Goal: Task Accomplishment & Management: Manage account settings

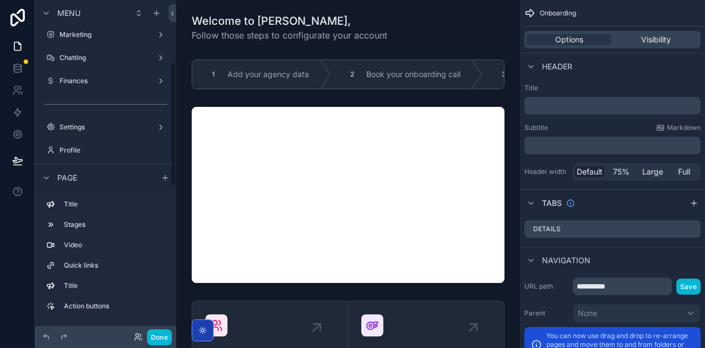
scroll to position [171, 0]
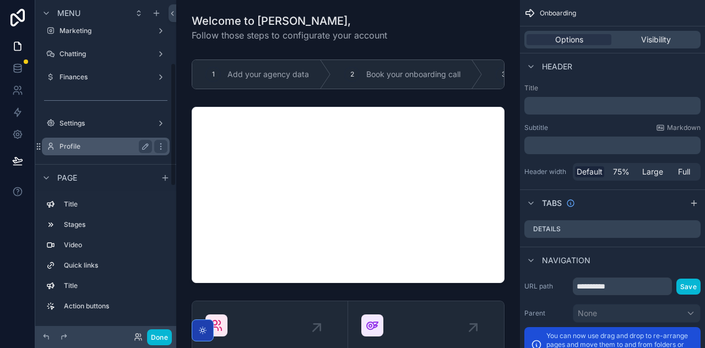
click at [83, 150] on label "Profile" at bounding box center [103, 146] width 88 height 9
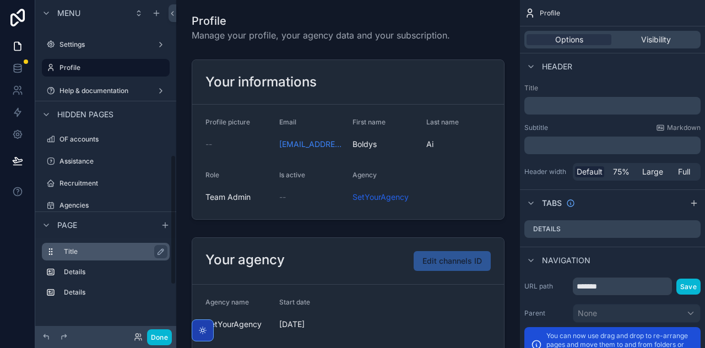
scroll to position [526, 0]
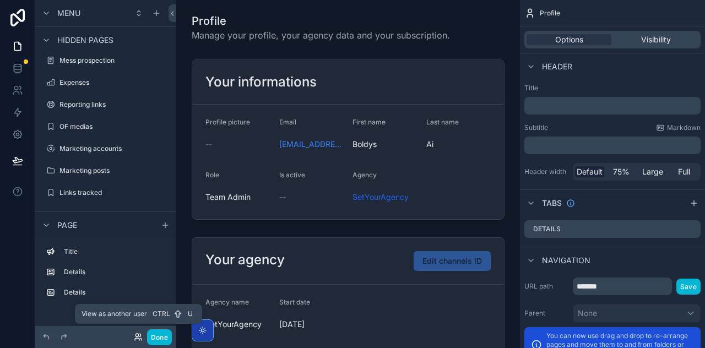
click at [138, 338] on icon at bounding box center [137, 339] width 4 height 2
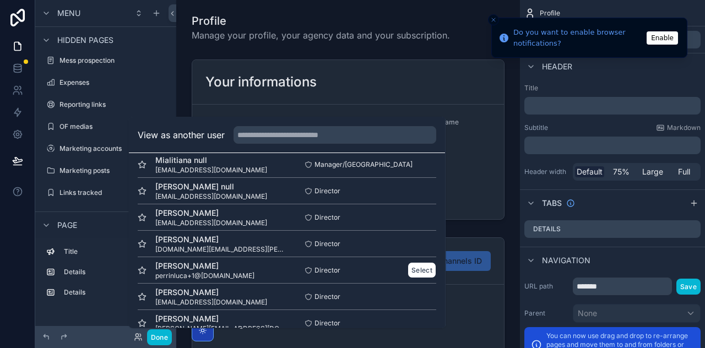
scroll to position [952, 0]
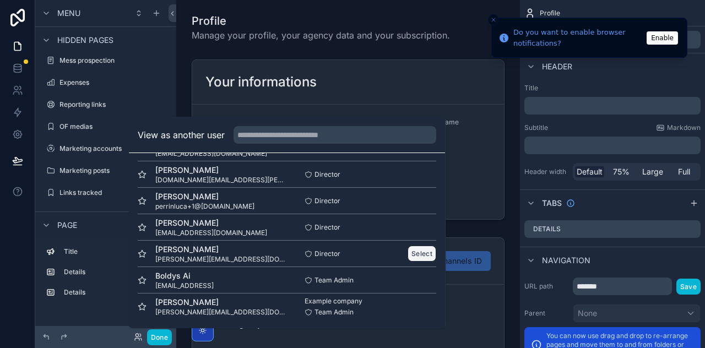
click at [423, 255] on button "Select" at bounding box center [422, 254] width 29 height 16
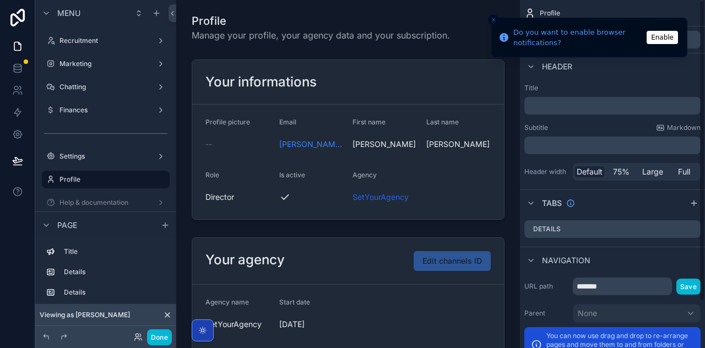
click at [492, 21] on line "Close toast" at bounding box center [493, 19] width 3 height 3
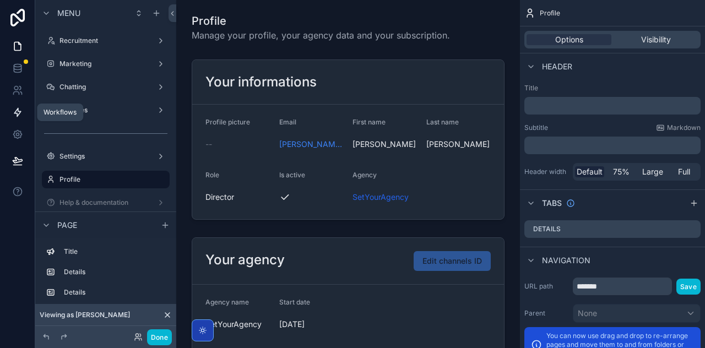
click at [17, 115] on icon at bounding box center [17, 112] width 7 height 8
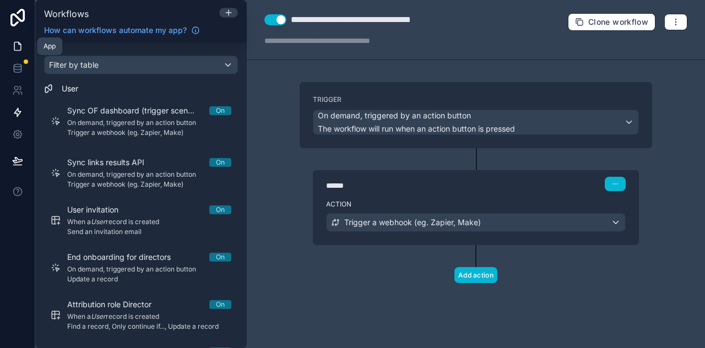
click at [20, 47] on icon at bounding box center [17, 46] width 7 height 8
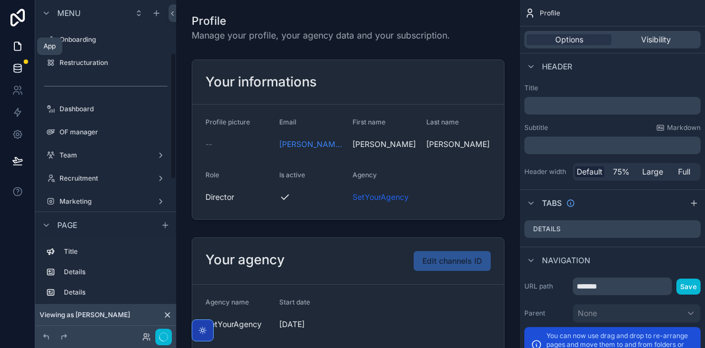
click at [19, 64] on icon at bounding box center [17, 68] width 11 height 11
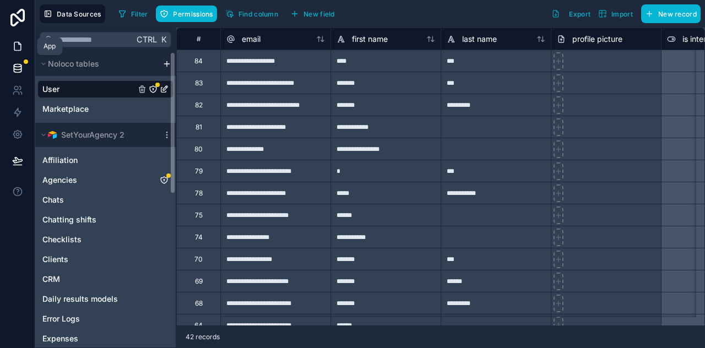
click at [15, 48] on icon at bounding box center [17, 46] width 11 height 11
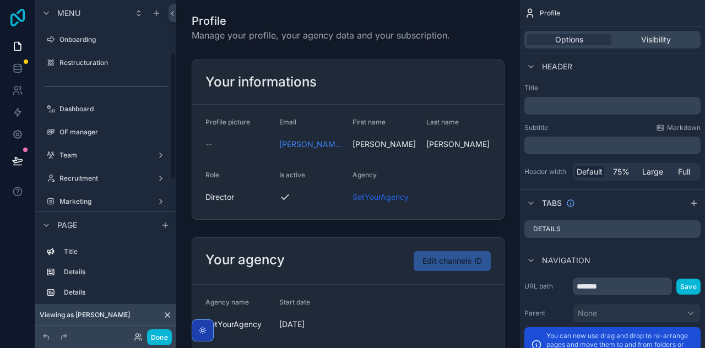
click at [19, 14] on icon at bounding box center [18, 18] width 22 height 18
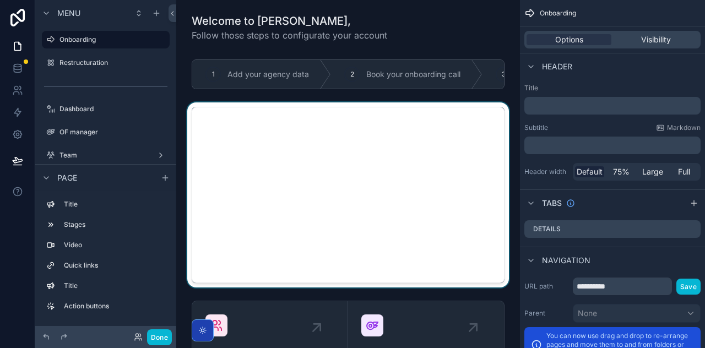
click at [346, 200] on div "scrollable content" at bounding box center [348, 194] width 326 height 185
